Goal: Use online tool/utility: Utilize a website feature to perform a specific function

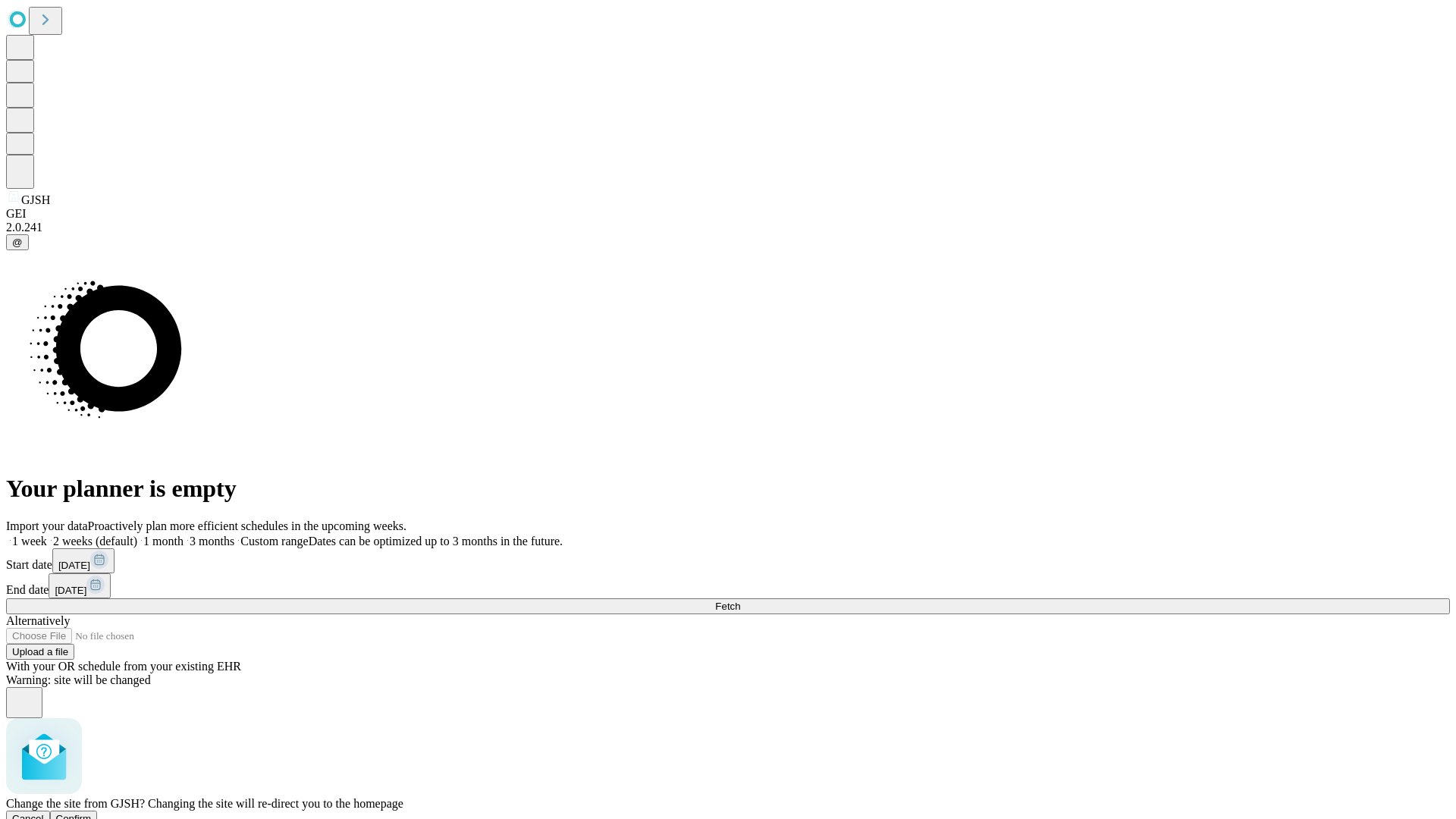
click at [92, 813] on span "Confirm" at bounding box center [74, 818] width 36 height 11
click at [47, 534] on label "1 week" at bounding box center [26, 540] width 41 height 13
click at [740, 601] on span "Fetch" at bounding box center [727, 606] width 25 height 11
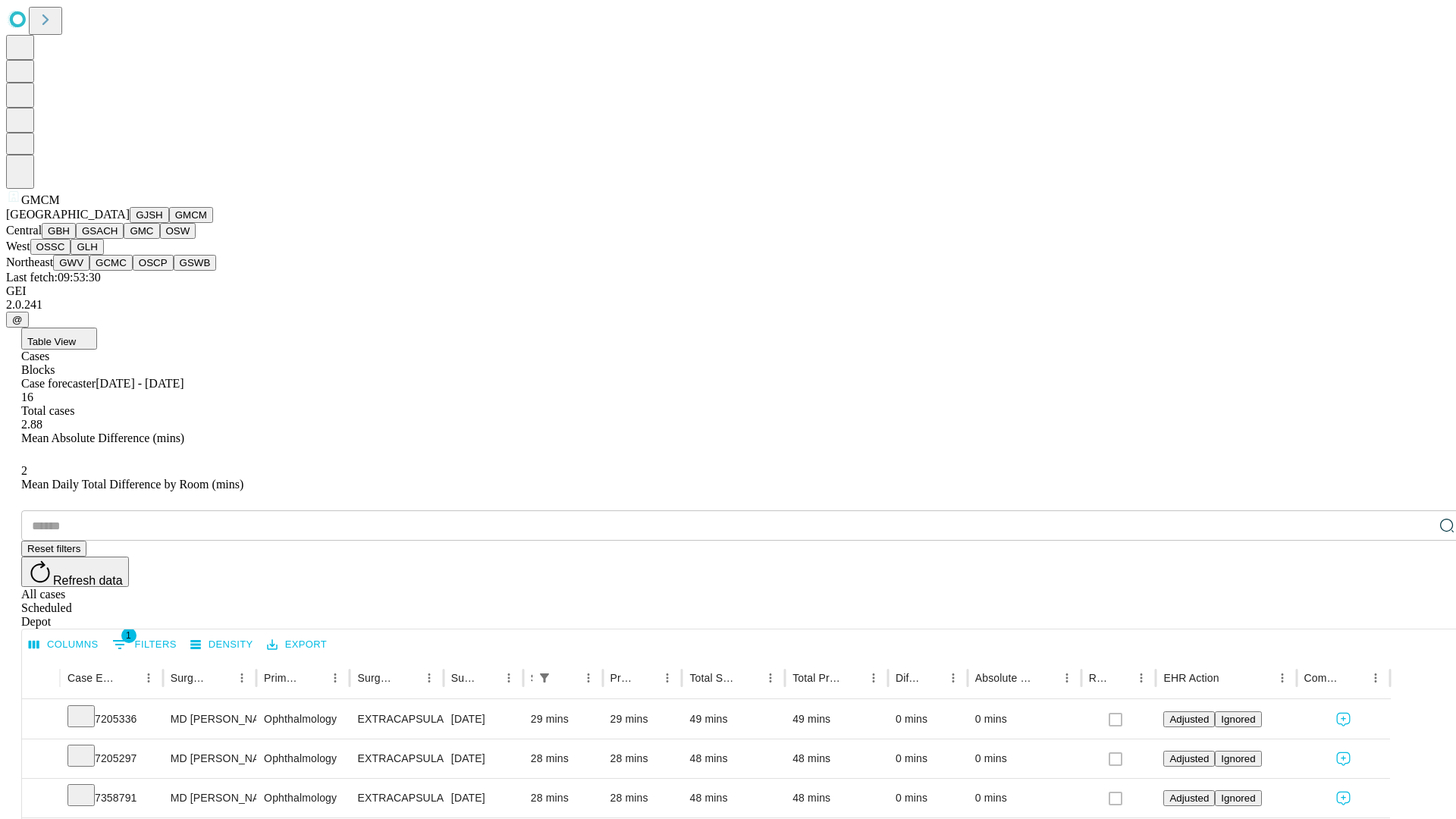
click at [75, 239] on button "GBH" at bounding box center [59, 231] width 34 height 16
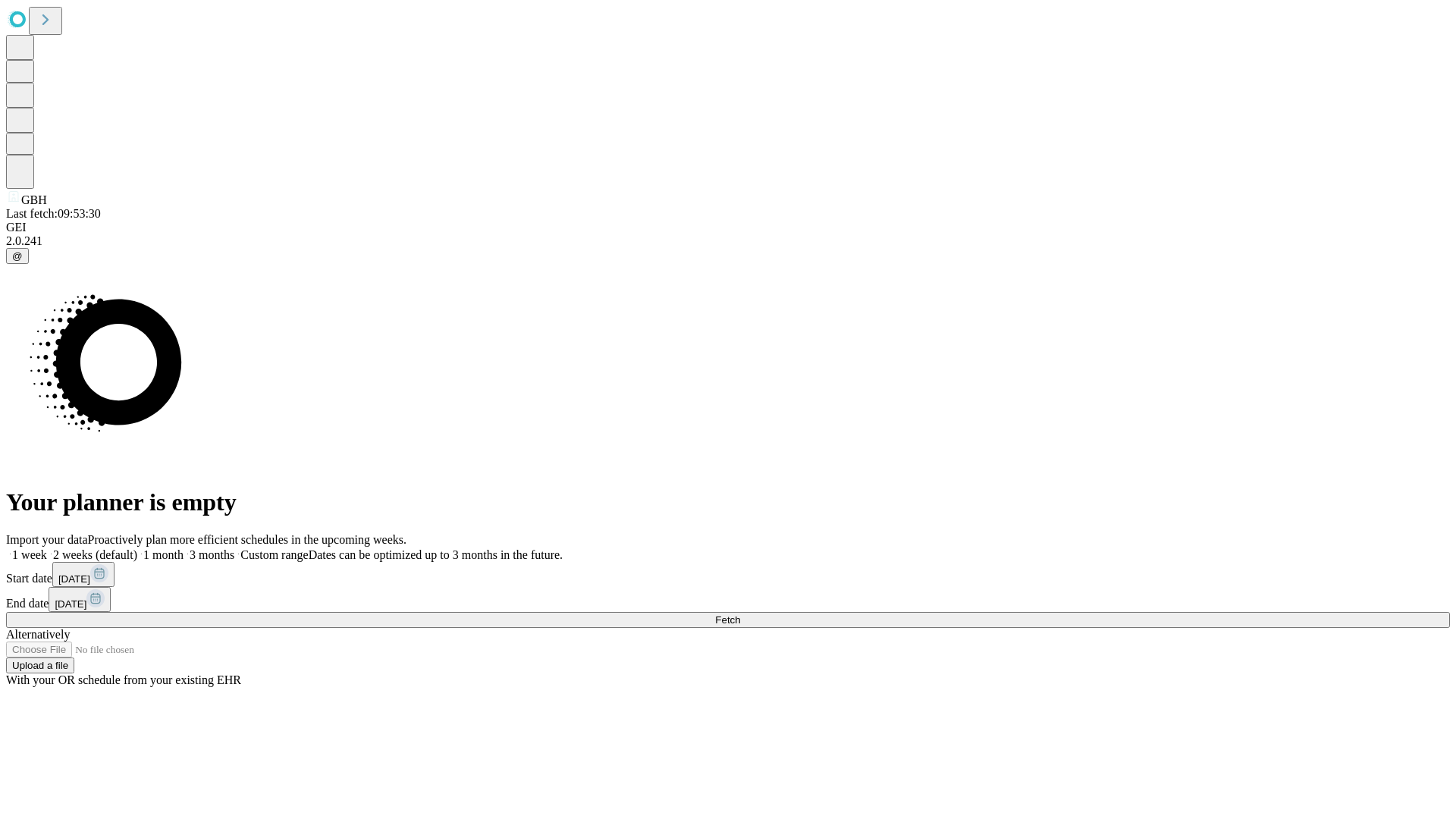
click at [47, 548] on label "1 week" at bounding box center [26, 554] width 41 height 13
click at [740, 614] on span "Fetch" at bounding box center [727, 619] width 25 height 11
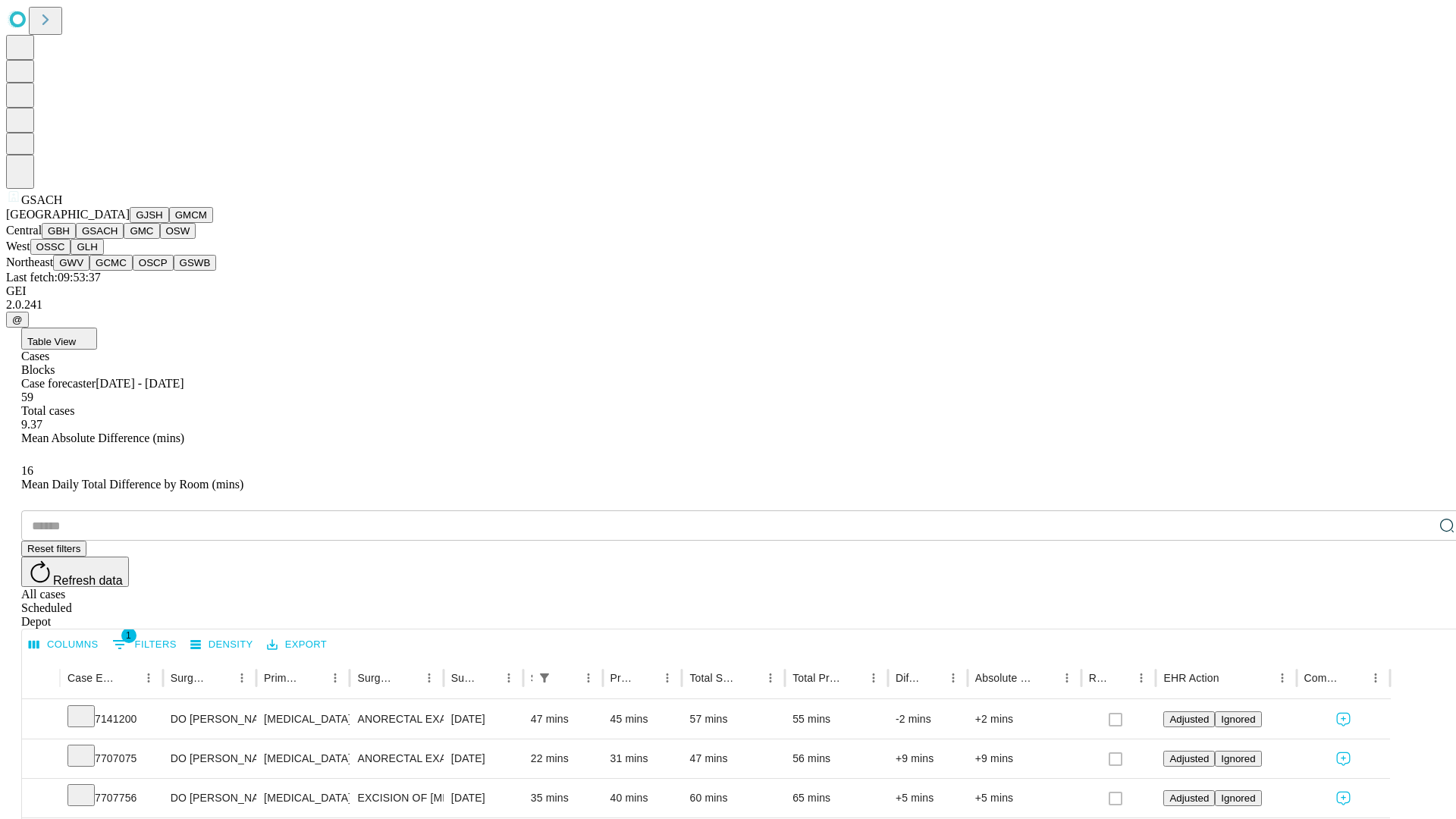
click at [124, 239] on button "GMC" at bounding box center [142, 231] width 36 height 16
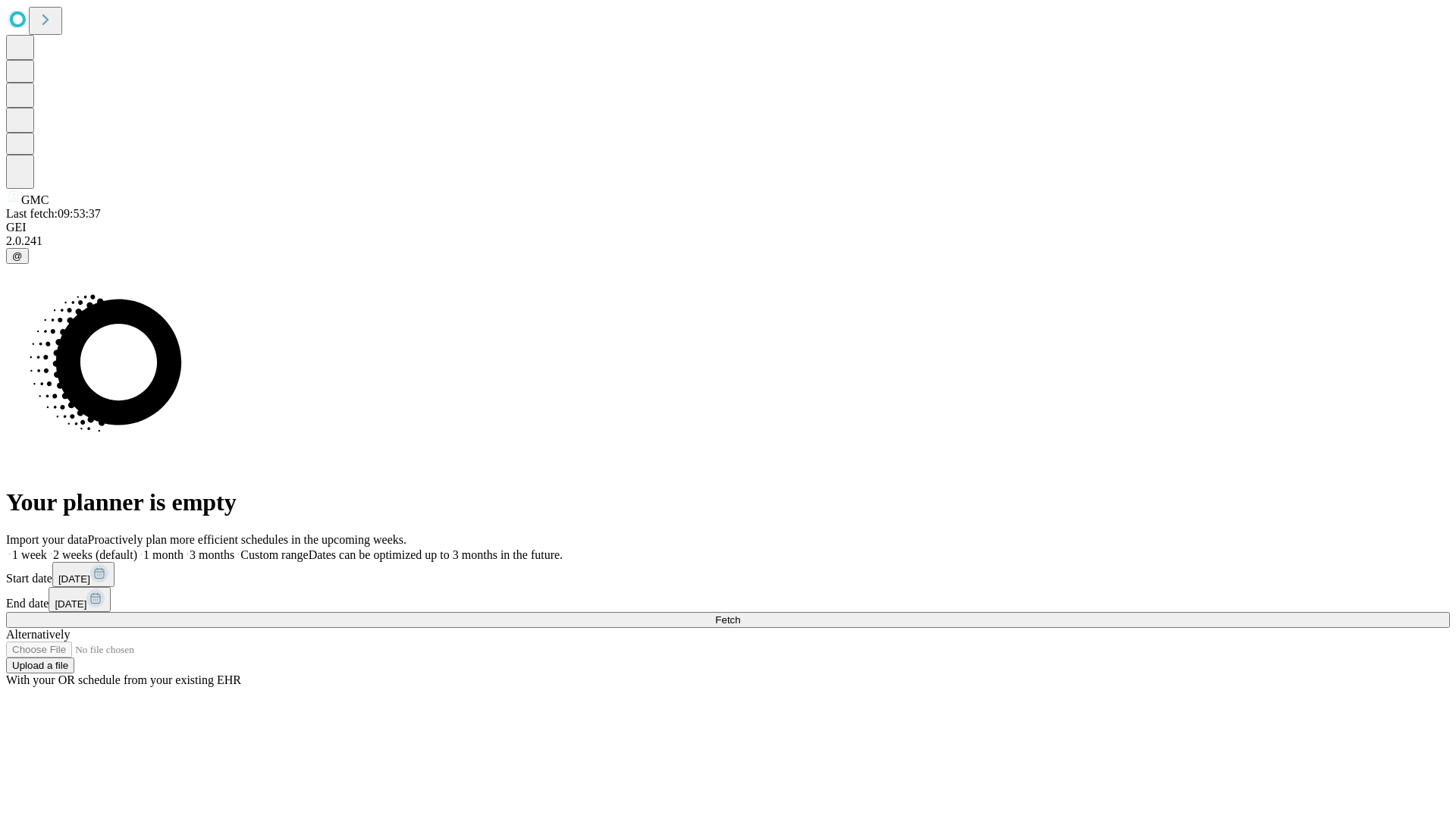
click at [47, 548] on label "1 week" at bounding box center [26, 554] width 41 height 13
click at [740, 614] on span "Fetch" at bounding box center [727, 619] width 25 height 11
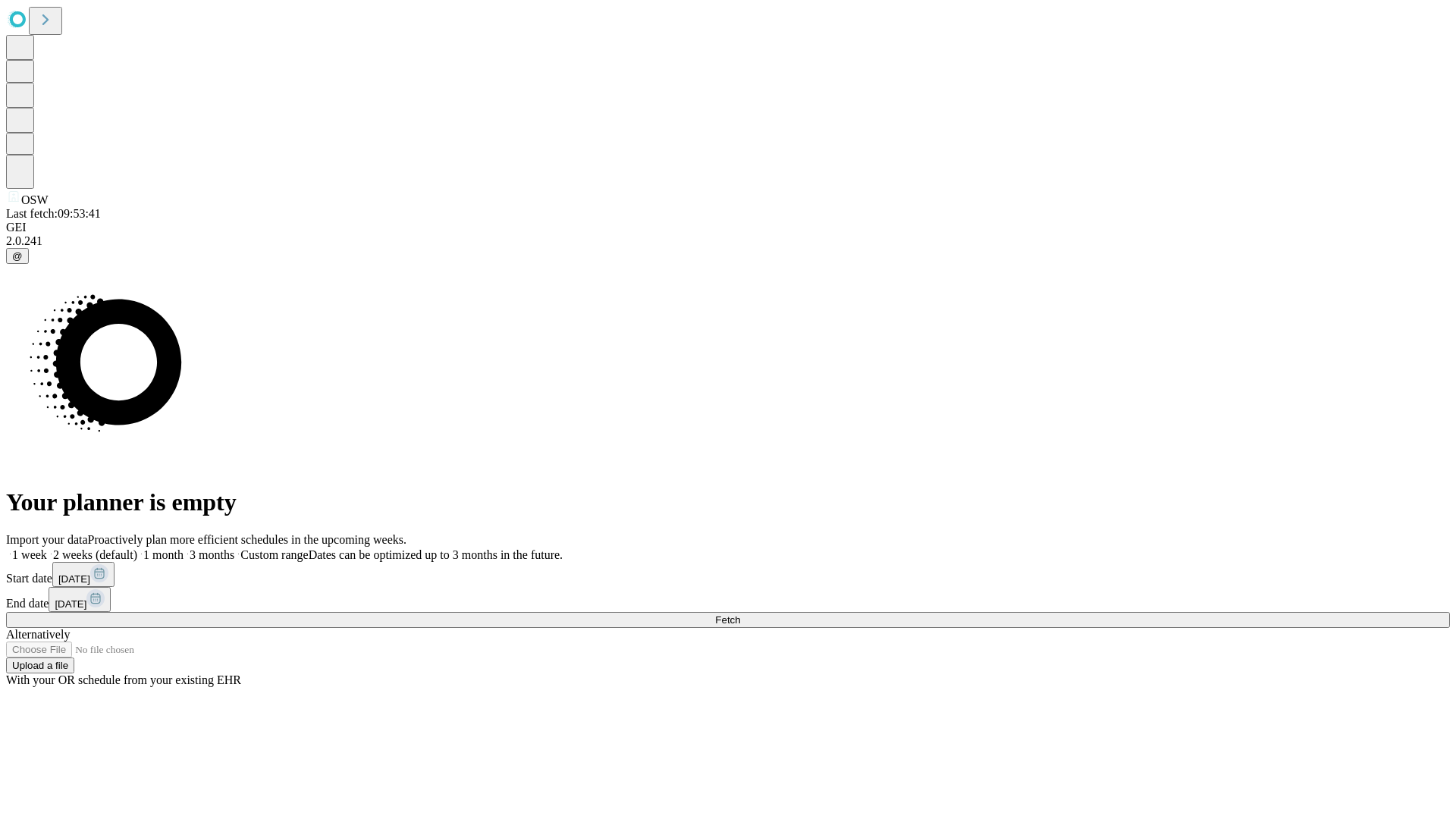
click at [47, 548] on label "1 week" at bounding box center [26, 554] width 41 height 13
click at [740, 614] on span "Fetch" at bounding box center [727, 619] width 25 height 11
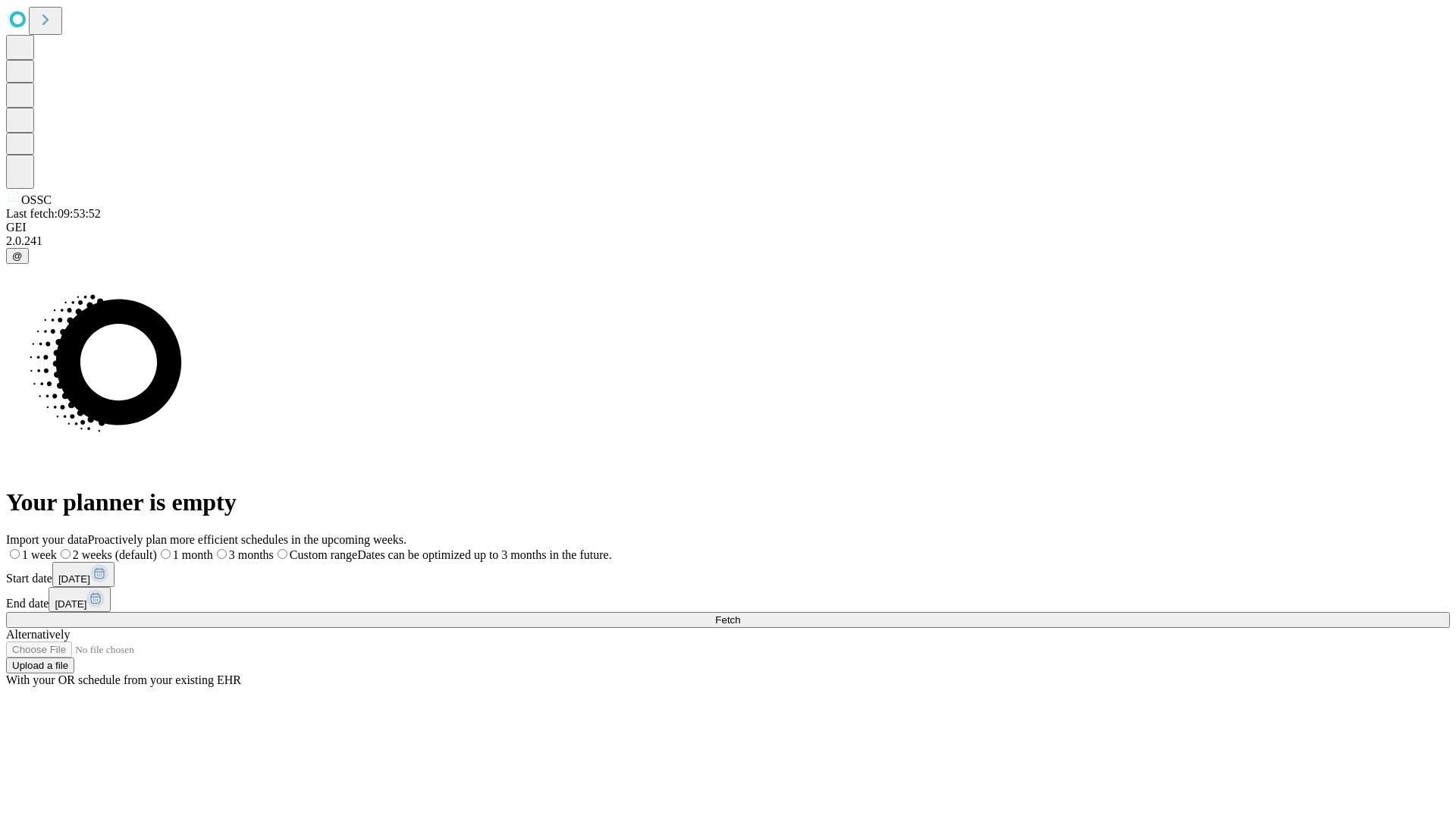
click at [57, 548] on label "1 week" at bounding box center [31, 554] width 51 height 13
click at [740, 614] on span "Fetch" at bounding box center [727, 619] width 25 height 11
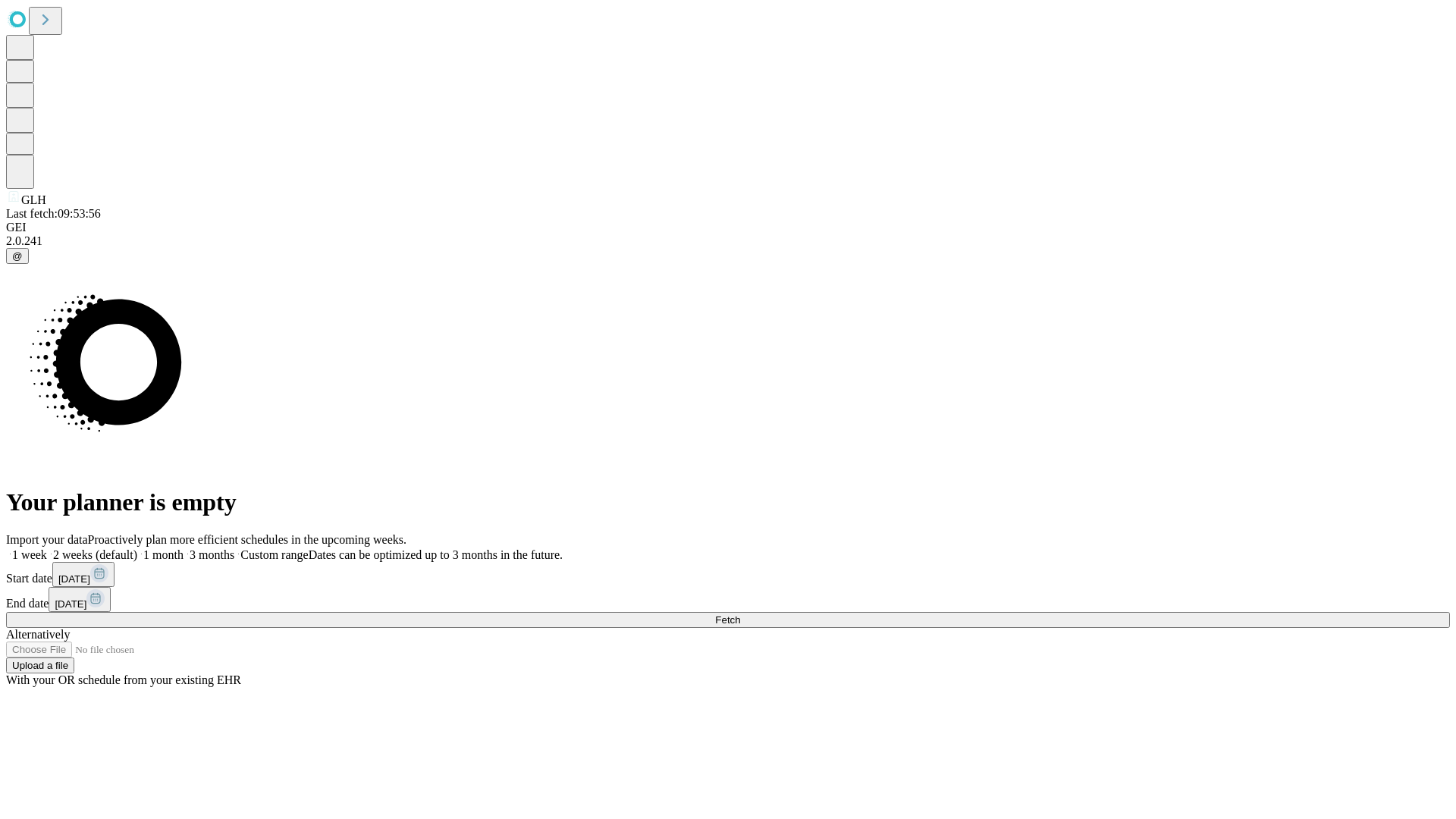
click at [47, 548] on label "1 week" at bounding box center [26, 554] width 41 height 13
click at [740, 614] on span "Fetch" at bounding box center [727, 619] width 25 height 11
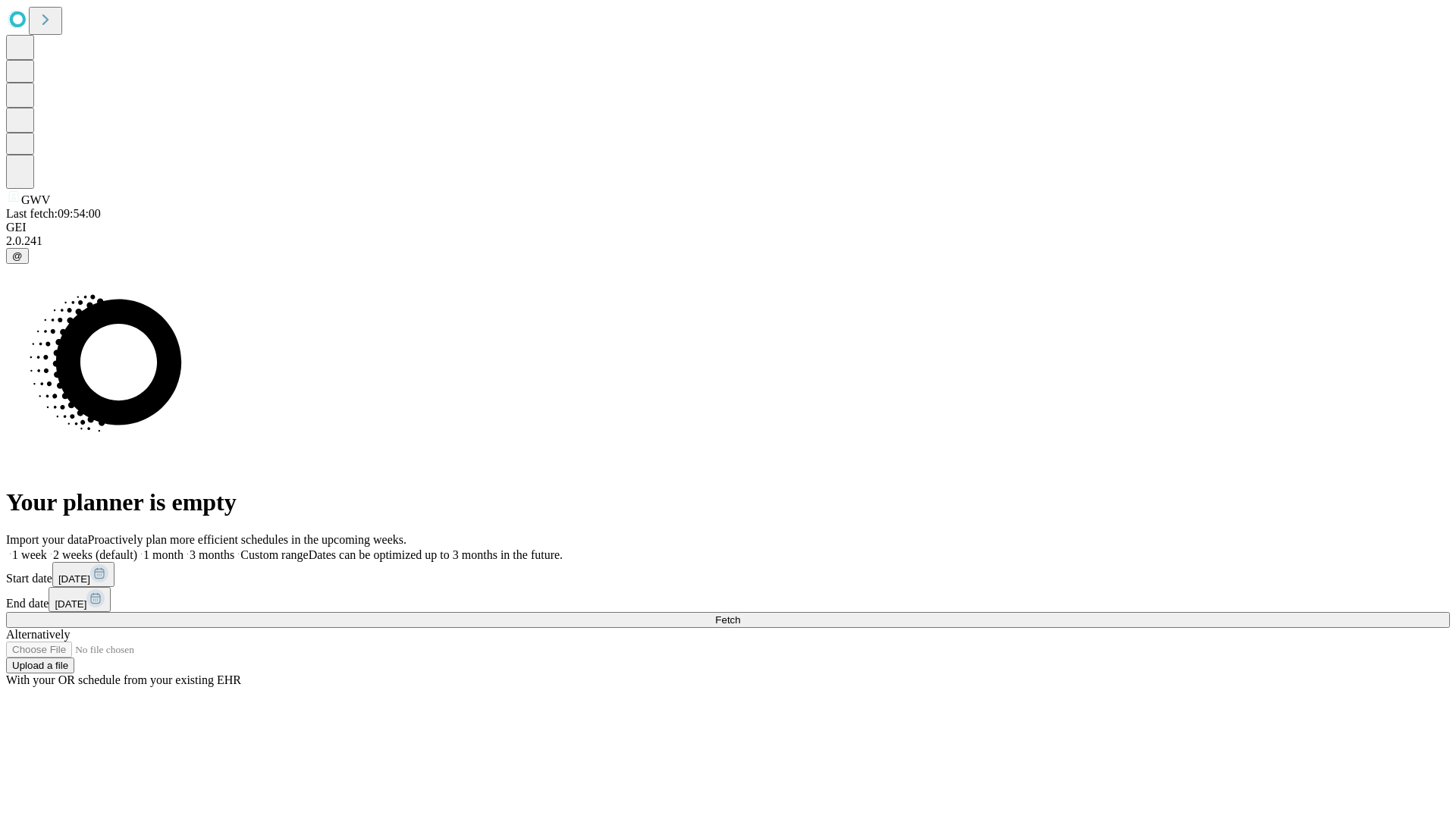
click at [47, 548] on label "1 week" at bounding box center [26, 554] width 41 height 13
click at [740, 614] on span "Fetch" at bounding box center [727, 619] width 25 height 11
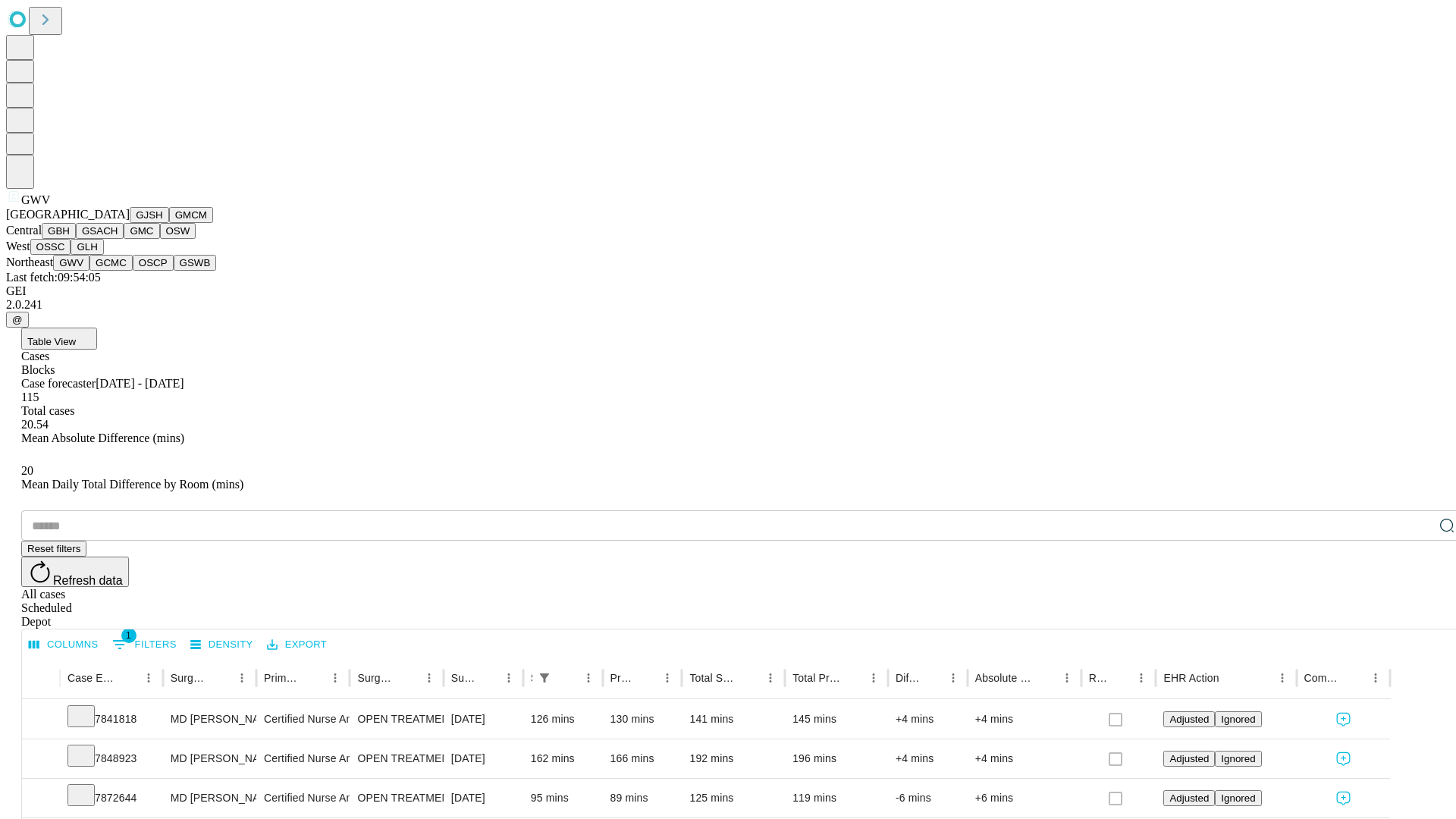
click at [118, 271] on button "GCMC" at bounding box center [111, 263] width 44 height 16
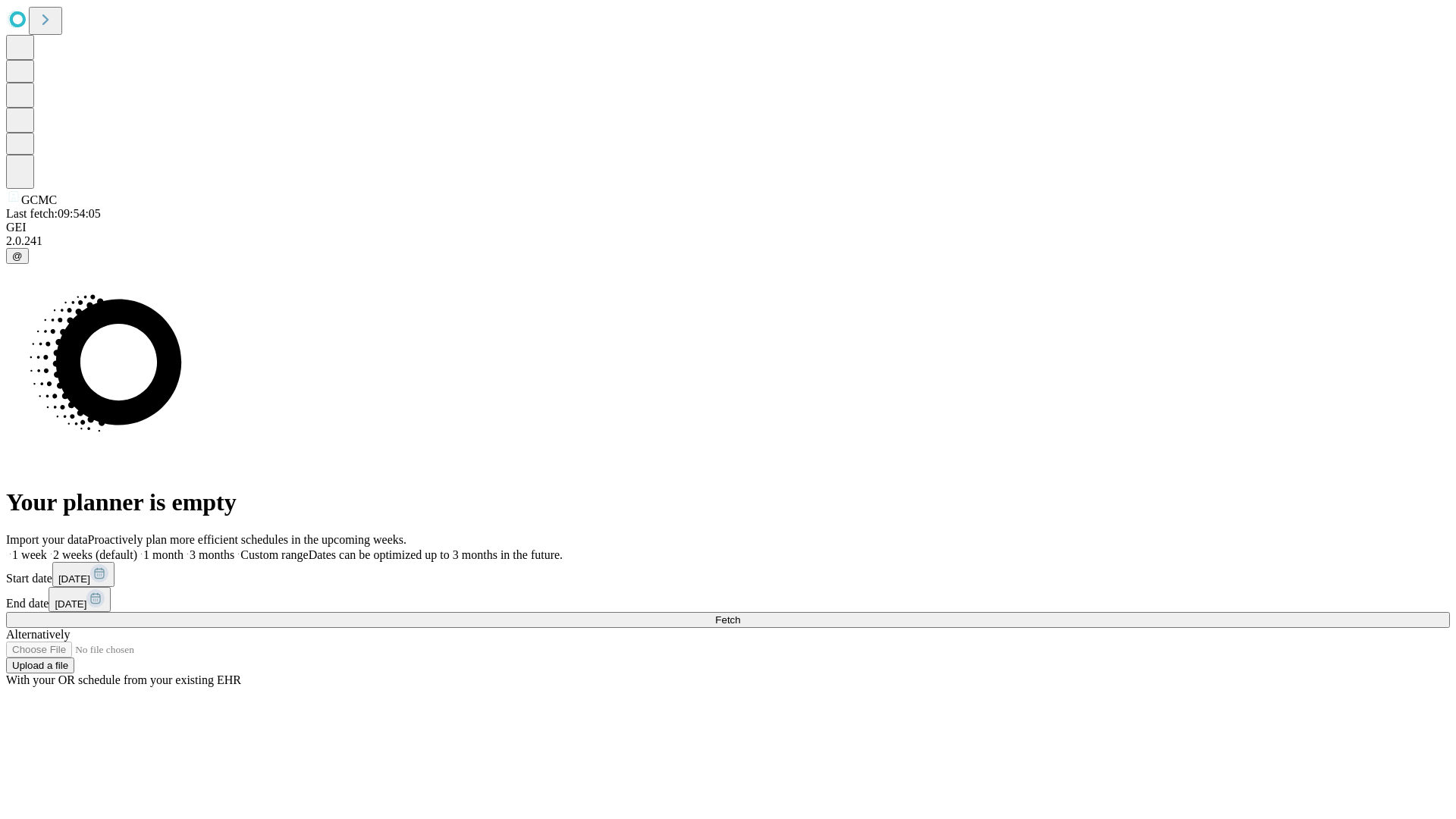
click at [47, 548] on label "1 week" at bounding box center [26, 554] width 41 height 13
click at [740, 614] on span "Fetch" at bounding box center [727, 619] width 25 height 11
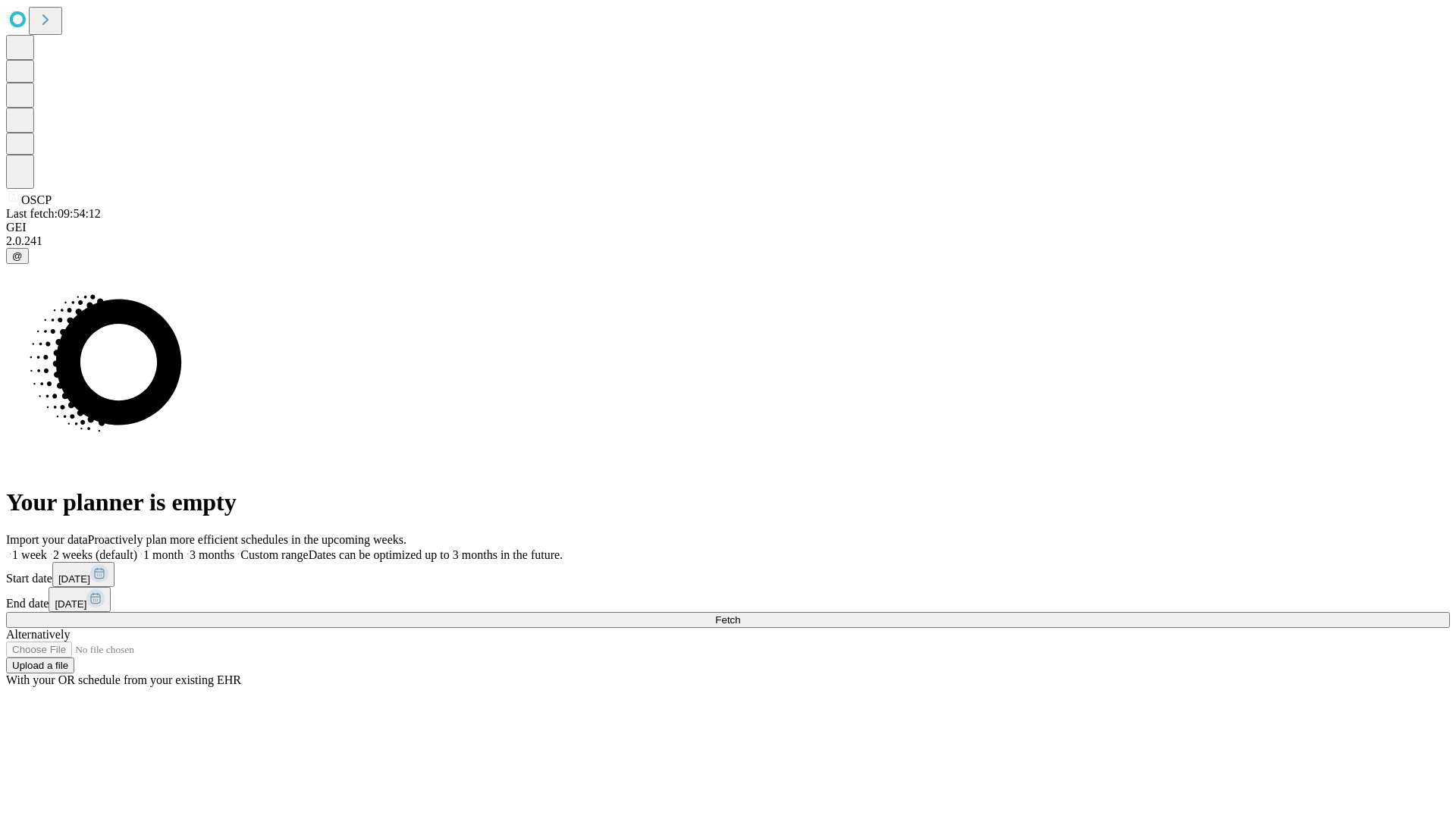
click at [47, 548] on label "1 week" at bounding box center [26, 554] width 41 height 13
click at [740, 614] on span "Fetch" at bounding box center [727, 619] width 25 height 11
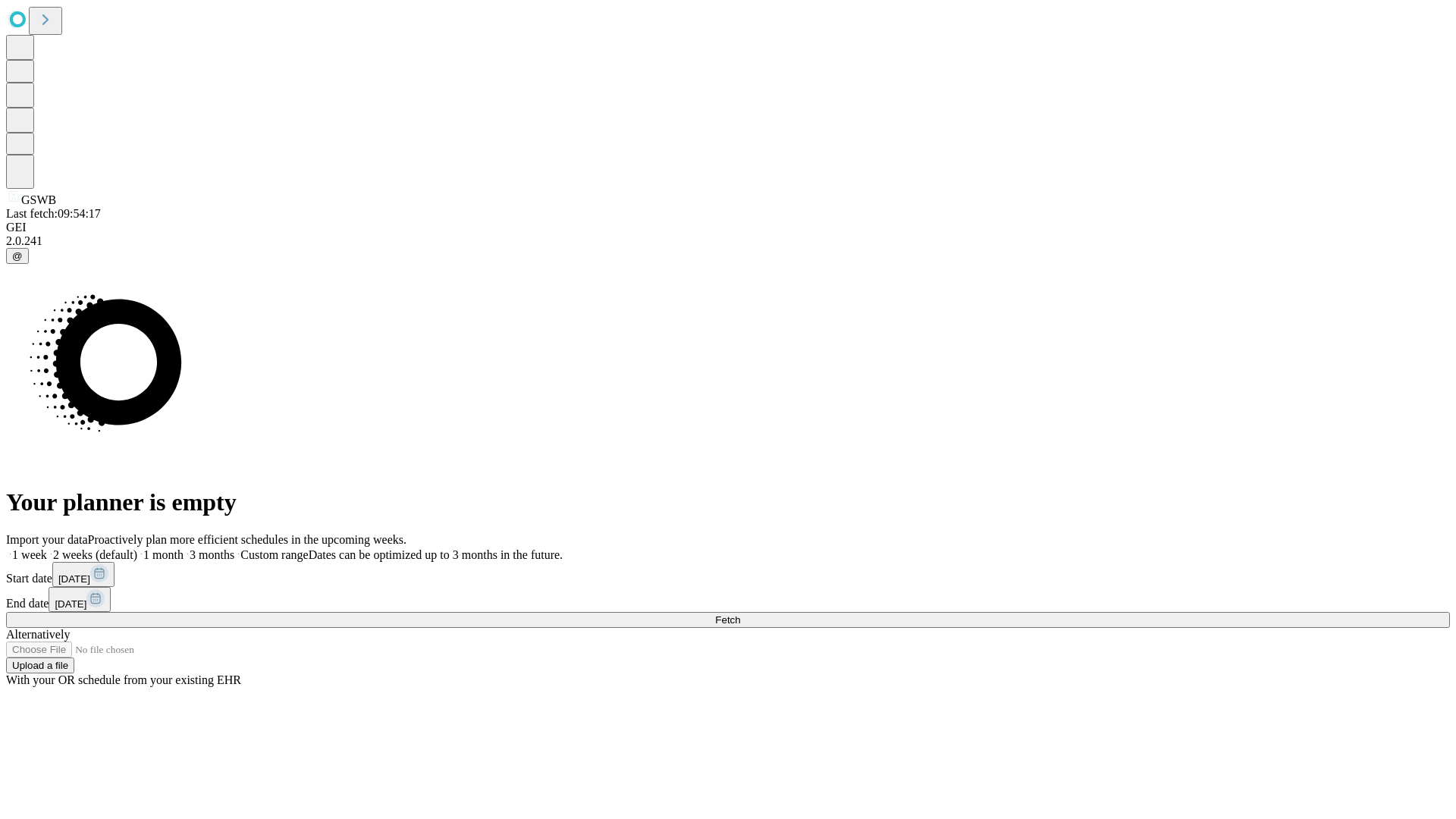
click at [47, 548] on label "1 week" at bounding box center [26, 554] width 41 height 13
click at [740, 614] on span "Fetch" at bounding box center [727, 619] width 25 height 11
